Goal: Transaction & Acquisition: Subscribe to service/newsletter

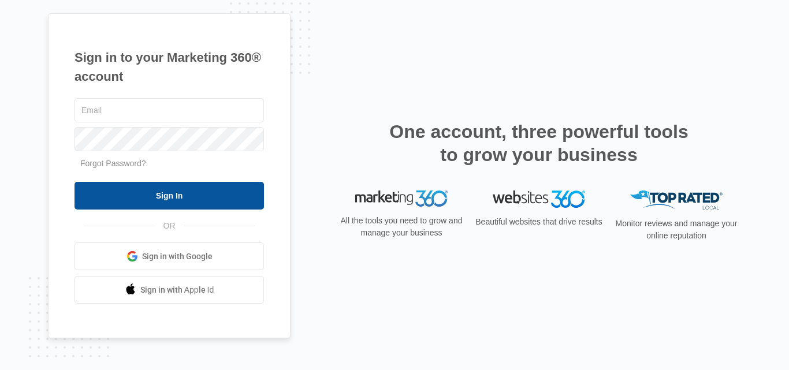
type input "aenolammgt@gmail.com"
click at [224, 188] on input "Sign In" at bounding box center [169, 196] width 189 height 28
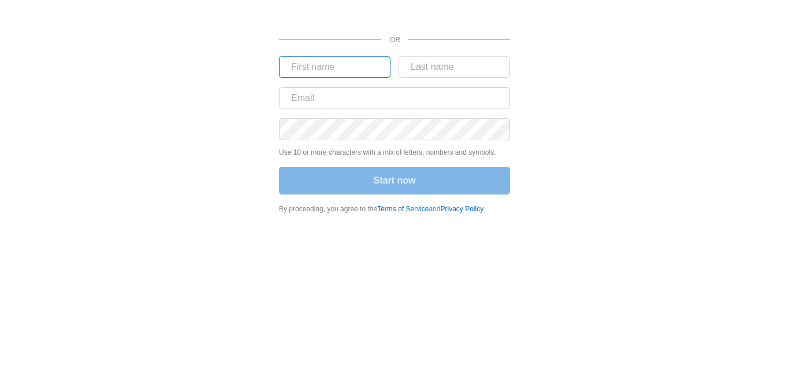
click at [314, 68] on input "text" at bounding box center [334, 67] width 111 height 22
type input "eni"
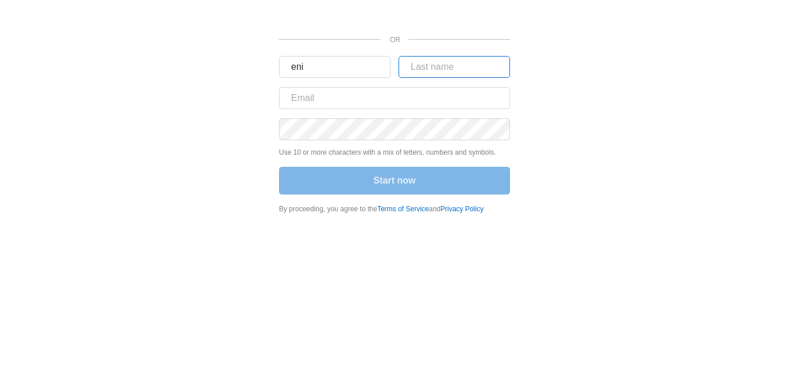
click at [429, 62] on input "text" at bounding box center [454, 67] width 111 height 22
type input "[PERSON_NAME]"
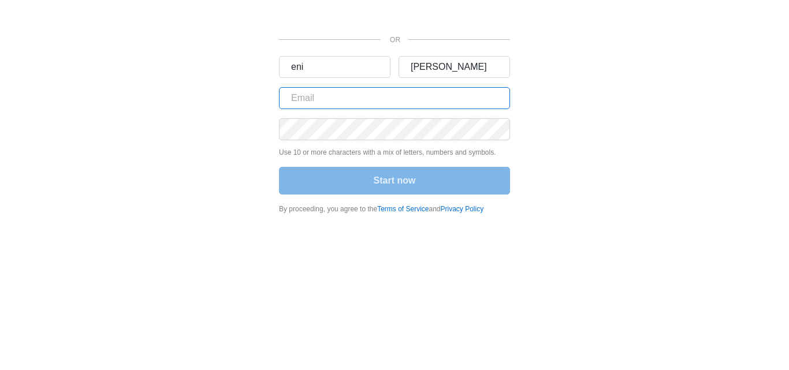
click at [378, 95] on input "text" at bounding box center [394, 98] width 231 height 22
type input "[EMAIL_ADDRESS][DOMAIN_NAME]"
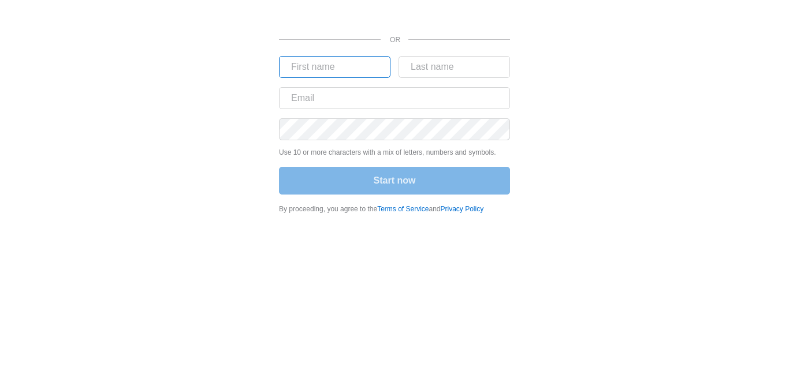
click at [349, 64] on input "text" at bounding box center [334, 67] width 111 height 22
type input "eni"
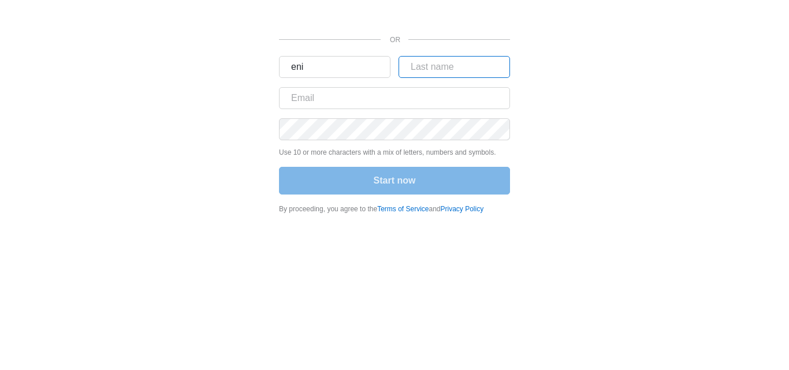
click at [438, 61] on input "text" at bounding box center [454, 67] width 111 height 22
type input "[PERSON_NAME]"
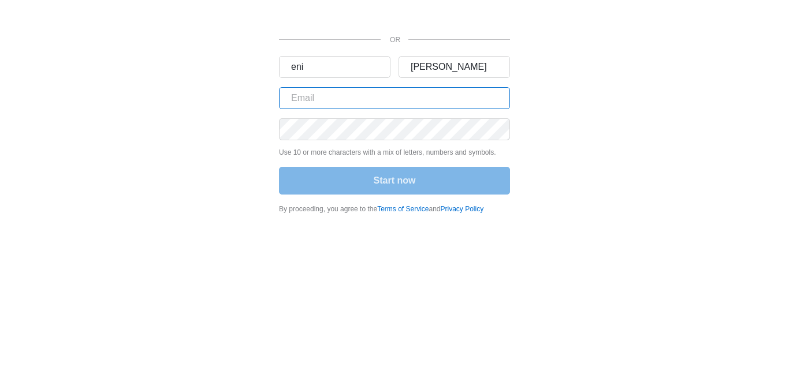
click at [427, 91] on input "text" at bounding box center [394, 98] width 231 height 22
type input "[EMAIL_ADDRESS][DOMAIN_NAME]"
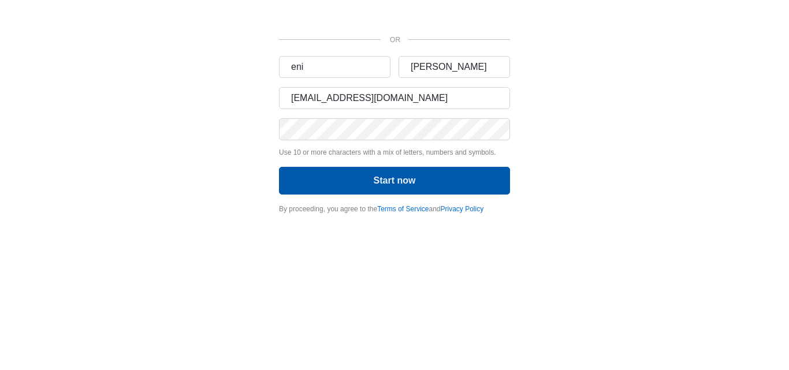
click at [317, 182] on button "Start now" at bounding box center [394, 181] width 231 height 28
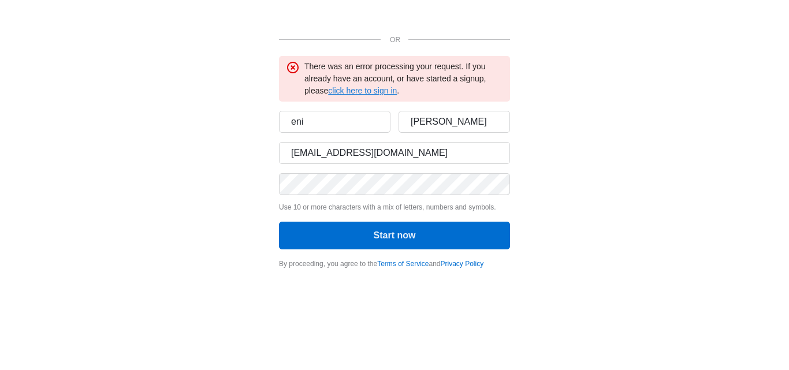
click at [370, 87] on link "click here to sign in" at bounding box center [362, 90] width 69 height 9
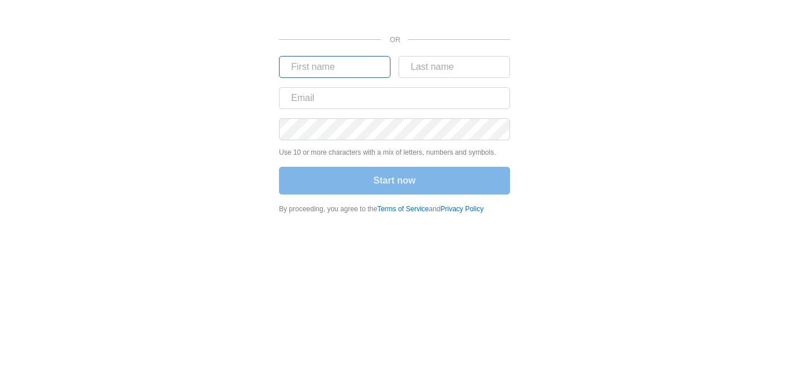
click at [345, 65] on input "text" at bounding box center [334, 67] width 111 height 22
type input "eni"
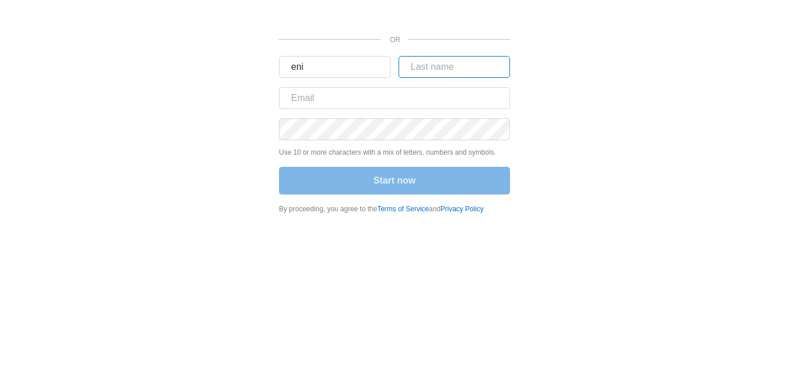
click at [429, 59] on input "text" at bounding box center [454, 67] width 111 height 22
type input "[PERSON_NAME]"
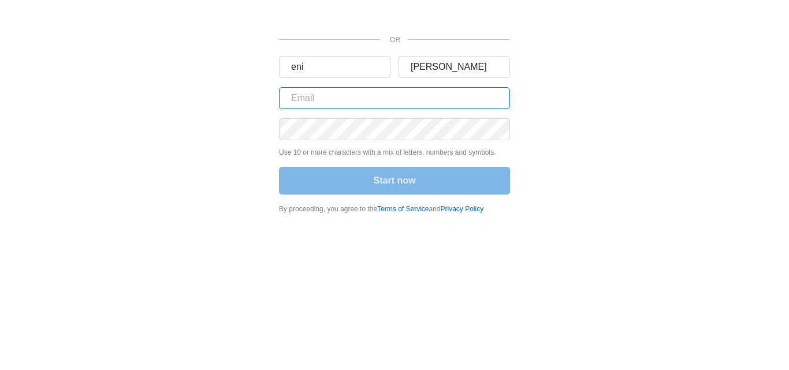
click at [413, 97] on input "text" at bounding box center [394, 98] width 231 height 22
type input "[EMAIL_ADDRESS][DOMAIN_NAME]"
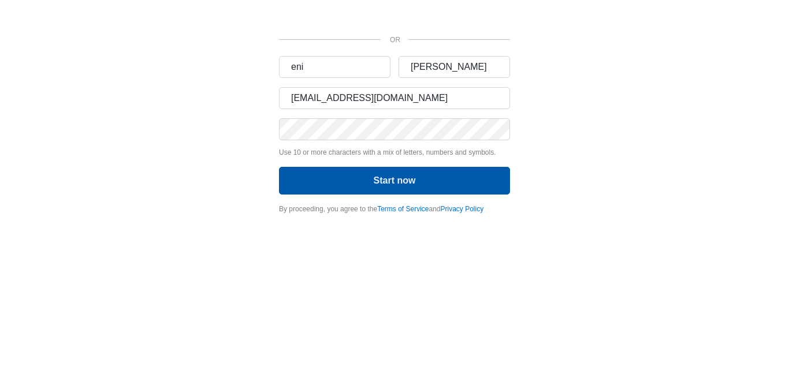
click at [307, 180] on button "Start now" at bounding box center [394, 181] width 231 height 28
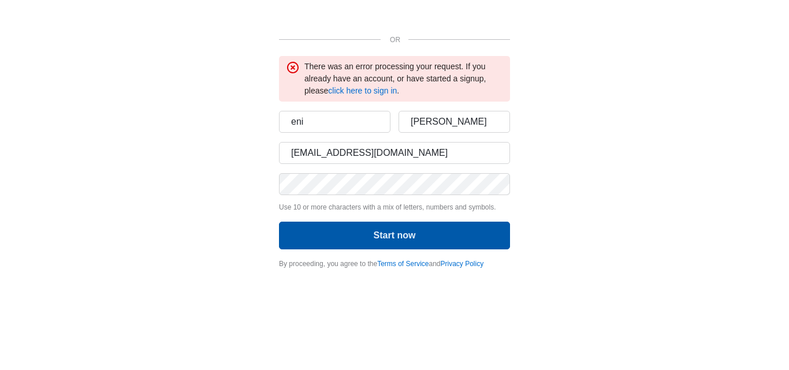
click at [376, 235] on button "Start now" at bounding box center [394, 236] width 231 height 28
